Goal: Task Accomplishment & Management: Manage account settings

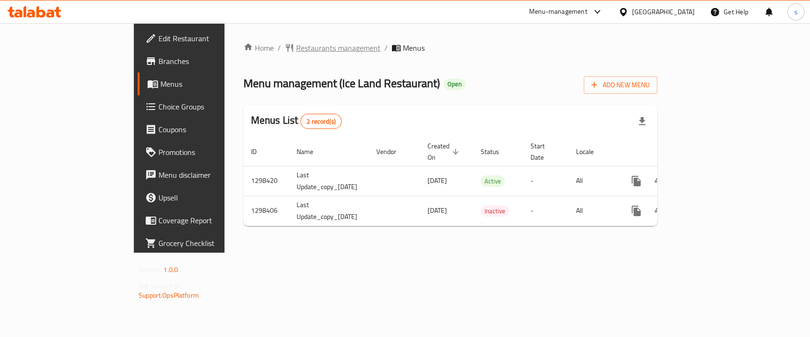
click at [296, 51] on span "Restaurants management" at bounding box center [338, 47] width 84 height 11
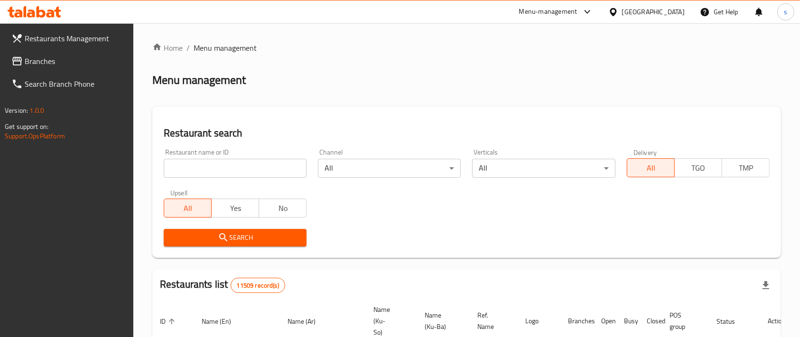
click at [222, 165] on input "search" at bounding box center [235, 168] width 143 height 19
paste input "Monster Diet"
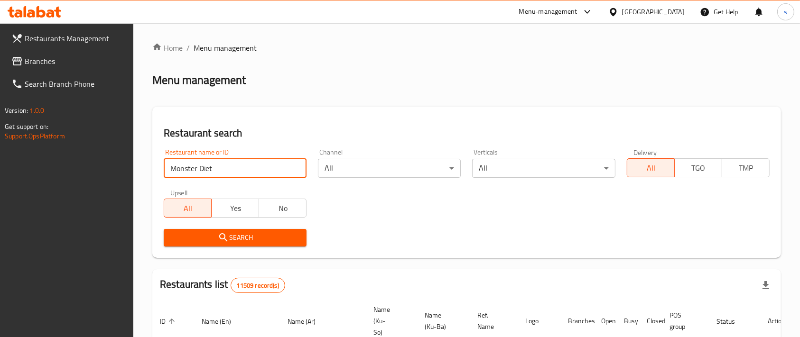
paste input "Monster Diet"
click at [221, 165] on input "Monster DietMonster Diet" at bounding box center [235, 168] width 143 height 19
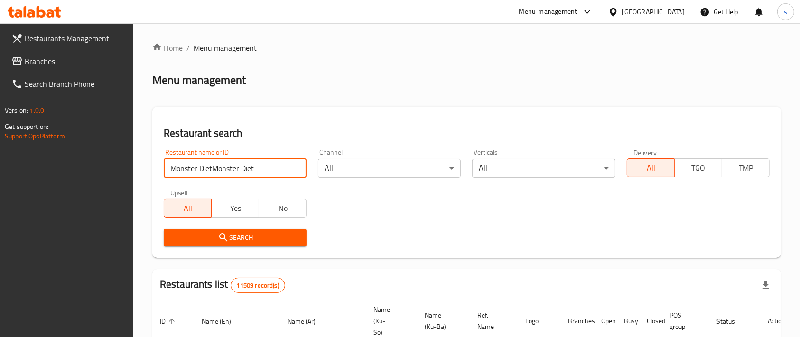
paste input "search"
type input "Monster Diet"
click button "Search" at bounding box center [235, 238] width 143 height 18
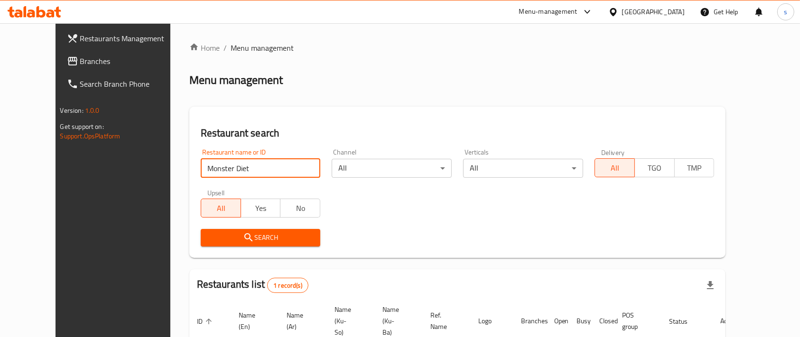
scroll to position [77, 0]
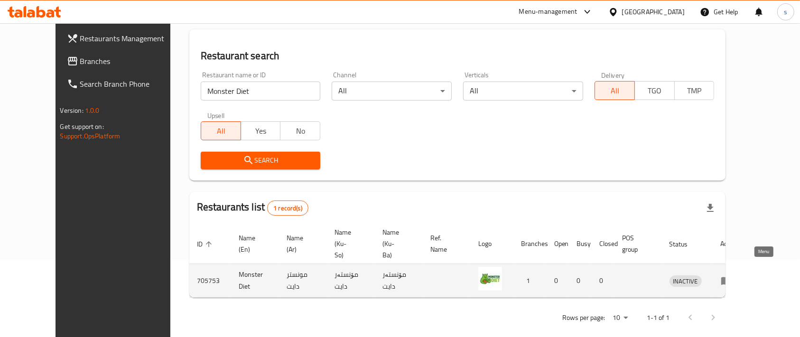
click at [732, 278] on icon "enhanced table" at bounding box center [726, 282] width 10 height 8
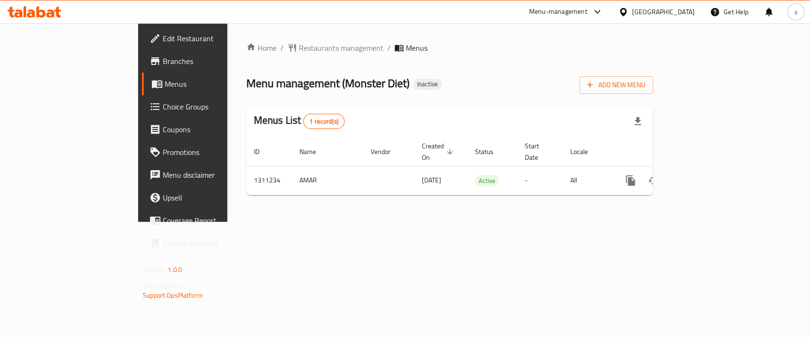
click at [163, 37] on span "Edit Restaurant" at bounding box center [214, 38] width 103 height 11
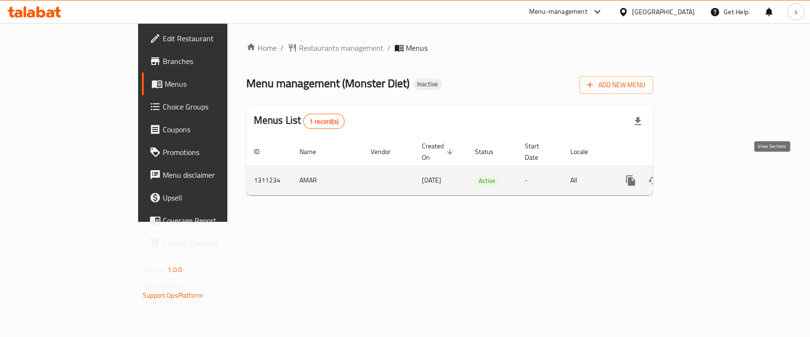
click at [705, 175] on icon "enhanced table" at bounding box center [698, 180] width 11 height 11
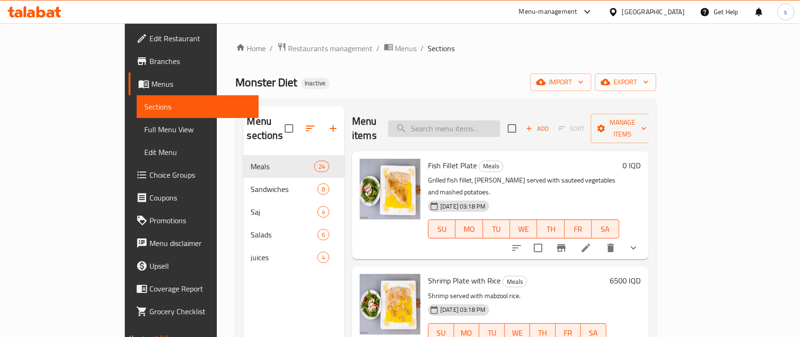
click at [458, 125] on input "search" at bounding box center [444, 129] width 112 height 17
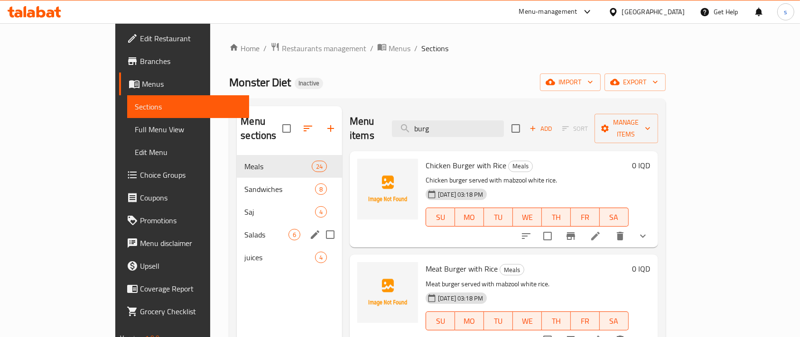
type input "burg"
click at [273, 224] on div "Salads 6" at bounding box center [289, 235] width 105 height 23
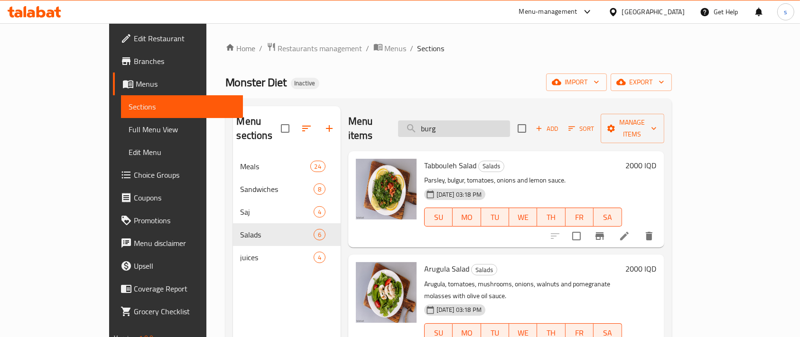
click at [459, 121] on input "burg" at bounding box center [454, 129] width 112 height 17
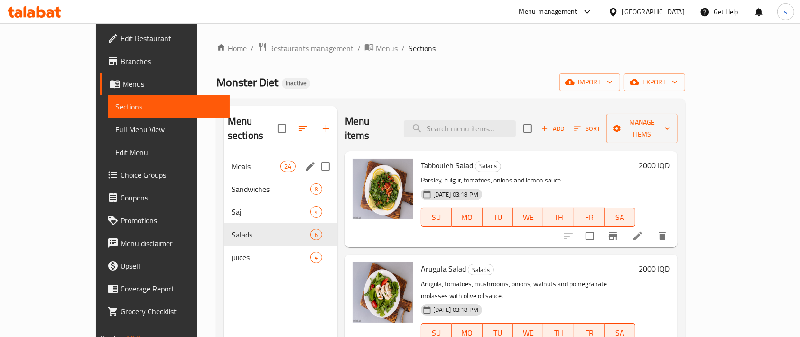
click at [254, 159] on div "Meals 24" at bounding box center [280, 166] width 113 height 23
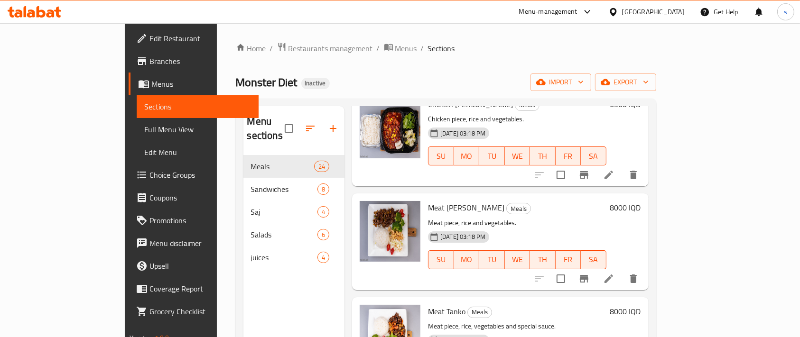
scroll to position [696, 0]
